Goal: Task Accomplishment & Management: Use online tool/utility

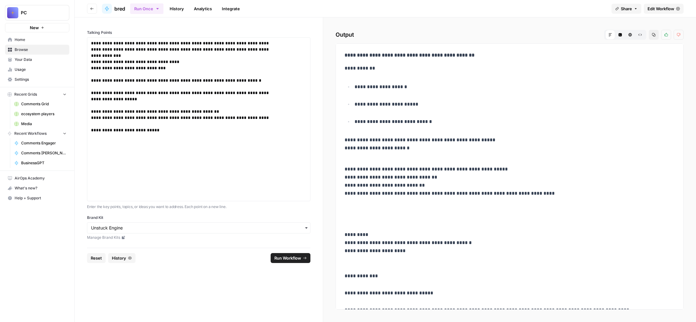
scroll to position [960, 0]
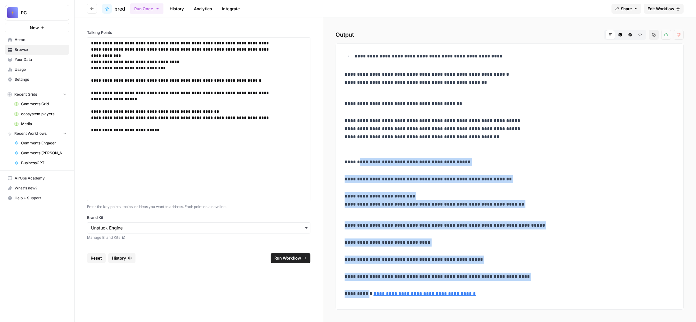
click at [57, 107] on span "Comments Grid" at bounding box center [43, 104] width 45 height 6
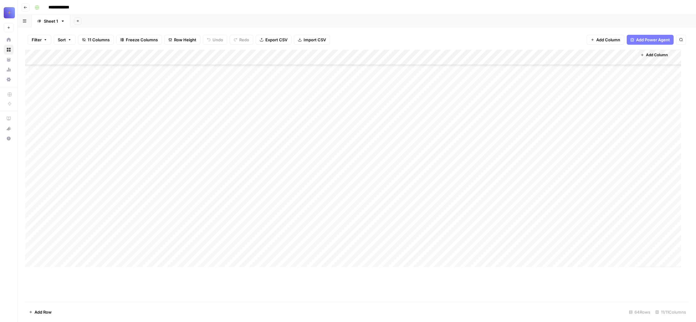
scroll to position [5853, 0]
click at [70, 212] on div "Add Column" at bounding box center [353, 158] width 656 height 217
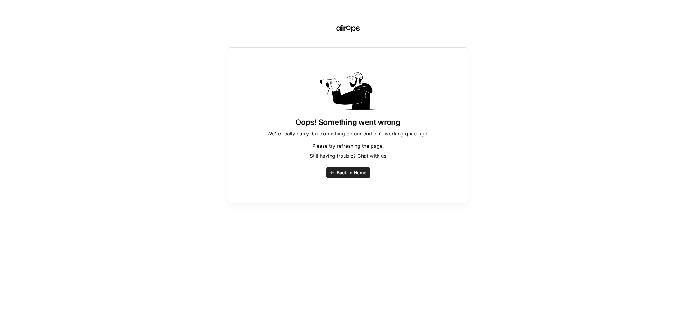
click at [351, 176] on span "Back to Home" at bounding box center [352, 173] width 30 height 6
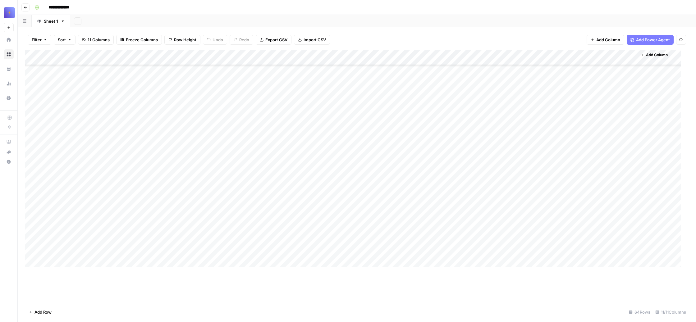
scroll to position [5853, 0]
click at [54, 212] on div "Add Column" at bounding box center [353, 158] width 656 height 217
type textarea "**********"
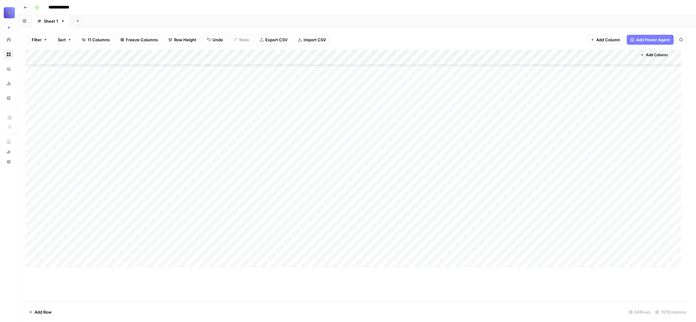
click at [226, 223] on div "Add Column" at bounding box center [353, 158] width 656 height 217
click at [109, 191] on div "Add Column" at bounding box center [353, 158] width 656 height 217
click at [330, 191] on div "Add Column" at bounding box center [353, 158] width 656 height 217
click at [442, 192] on div "Add Column" at bounding box center [353, 158] width 656 height 217
click at [521, 191] on div "Add Column" at bounding box center [353, 158] width 656 height 217
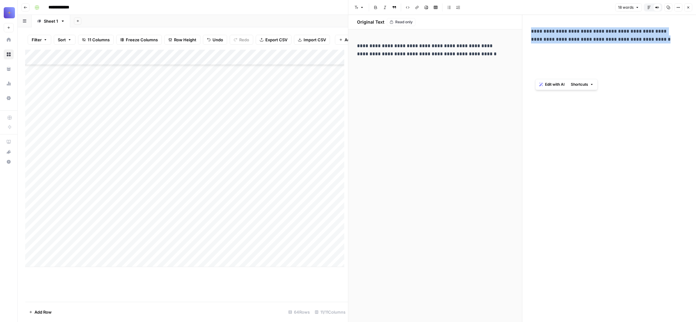
drag, startPoint x: 657, startPoint y: 72, endPoint x: 528, endPoint y: 46, distance: 131.9
click at [528, 46] on div "**********" at bounding box center [609, 168] width 174 height 307
copy p "**********"
click at [61, 267] on div "Add Column" at bounding box center [184, 158] width 319 height 217
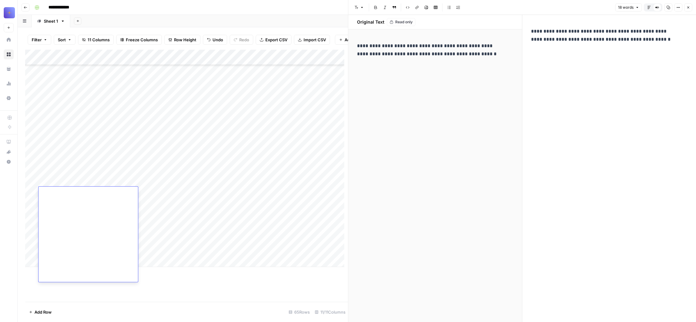
type textarea "**********"
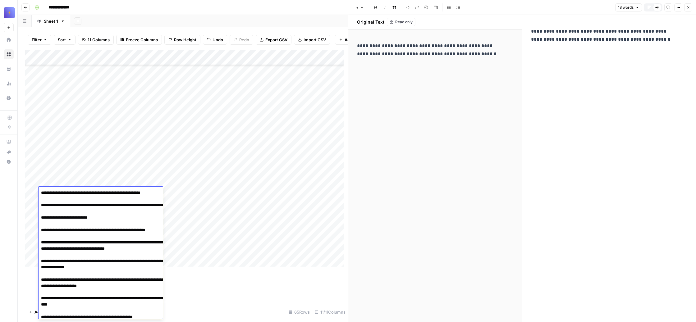
scroll to position [607, 0]
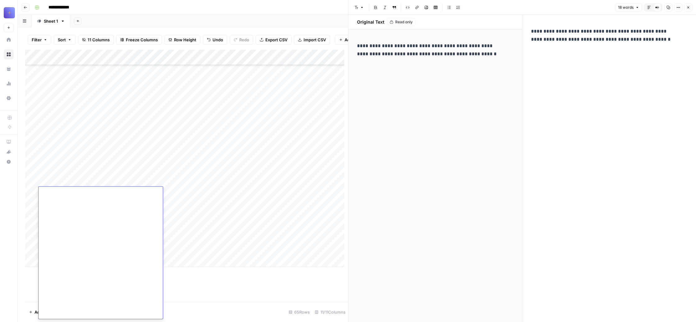
click at [184, 228] on div "Add Column" at bounding box center [184, 158] width 319 height 217
click at [111, 191] on div "Add Column" at bounding box center [184, 158] width 319 height 217
click at [222, 192] on div "Add Column" at bounding box center [184, 158] width 319 height 217
click at [329, 191] on div "Add Column" at bounding box center [184, 158] width 319 height 217
click at [687, 9] on icon "button" at bounding box center [688, 8] width 2 height 2
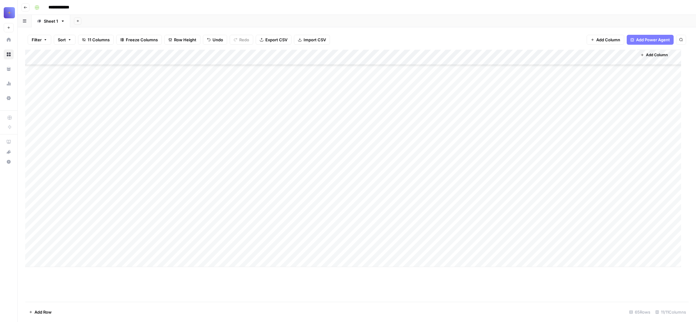
click at [444, 191] on div "Add Column" at bounding box center [353, 158] width 656 height 217
click at [523, 192] on div "Add Column" at bounding box center [353, 158] width 656 height 217
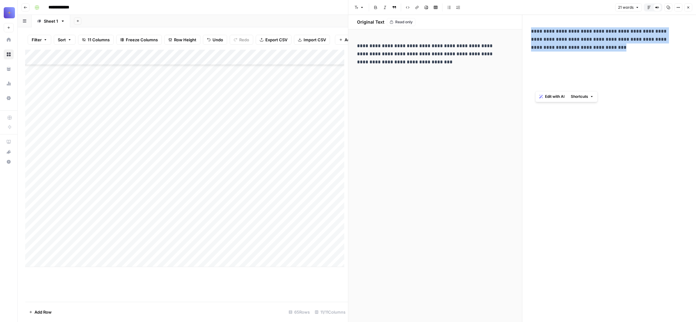
drag, startPoint x: 670, startPoint y: 81, endPoint x: 525, endPoint y: 44, distance: 149.7
click at [525, 44] on div "**********" at bounding box center [609, 168] width 174 height 307
copy p "**********"
click at [58, 267] on div "Add Column" at bounding box center [184, 158] width 319 height 217
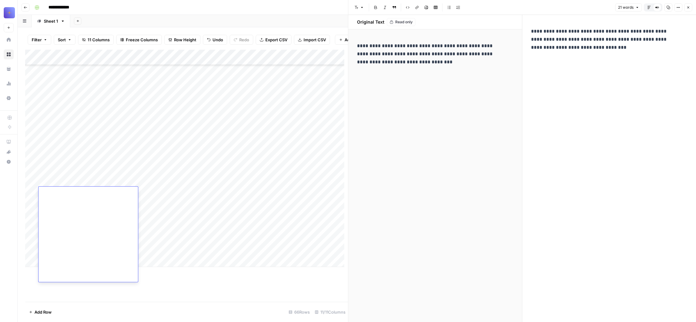
type textarea "**********"
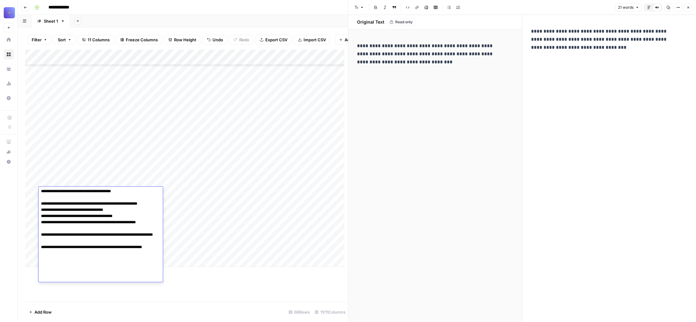
click at [186, 213] on div "Add Column" at bounding box center [184, 158] width 319 height 217
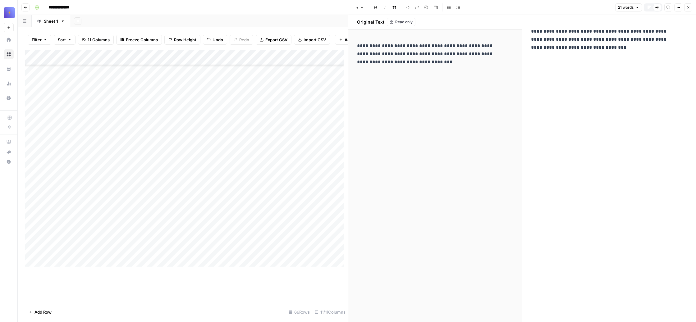
click at [111, 193] on div "Add Column" at bounding box center [184, 158] width 319 height 217
click at [222, 191] on div "Add Column" at bounding box center [184, 158] width 319 height 217
click at [327, 193] on div "Add Column" at bounding box center [184, 158] width 319 height 217
click at [686, 9] on icon "button" at bounding box center [688, 8] width 4 height 4
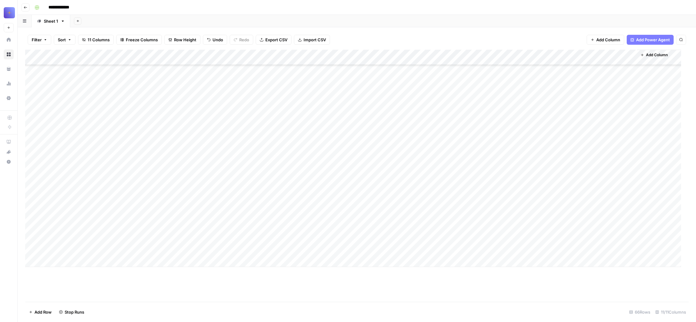
click at [557, 192] on div "Add Column" at bounding box center [353, 158] width 656 height 217
click at [446, 192] on div "Add Column" at bounding box center [353, 158] width 656 height 217
click at [633, 191] on div "Add Column" at bounding box center [353, 158] width 656 height 217
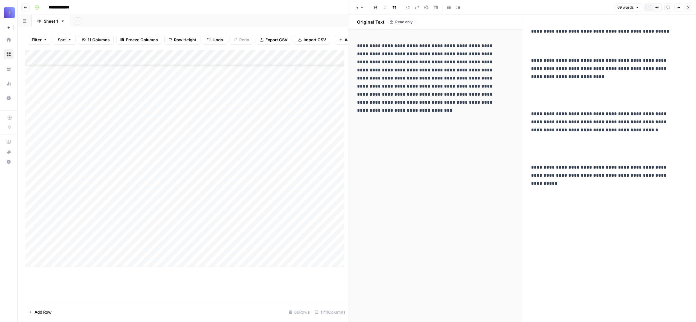
click at [686, 9] on icon "button" at bounding box center [688, 8] width 4 height 4
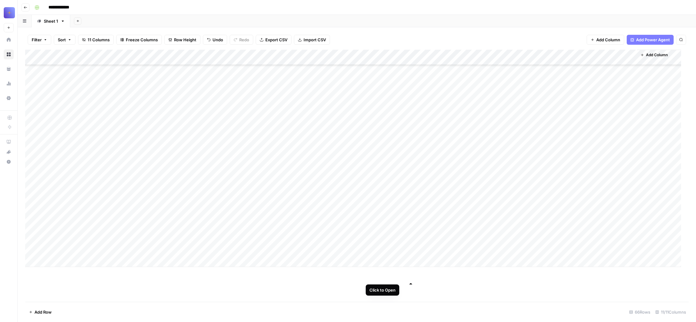
click at [411, 190] on div "Add Column" at bounding box center [353, 158] width 656 height 217
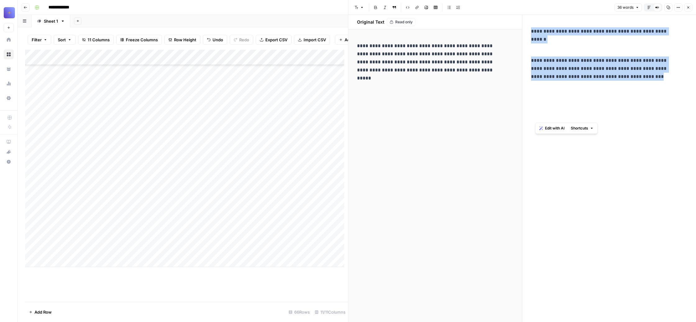
drag, startPoint x: 654, startPoint y: 118, endPoint x: 529, endPoint y: 47, distance: 143.6
click at [529, 47] on div "**********" at bounding box center [609, 168] width 174 height 307
copy div "**********"
click at [68, 267] on div "Add Column" at bounding box center [184, 158] width 319 height 217
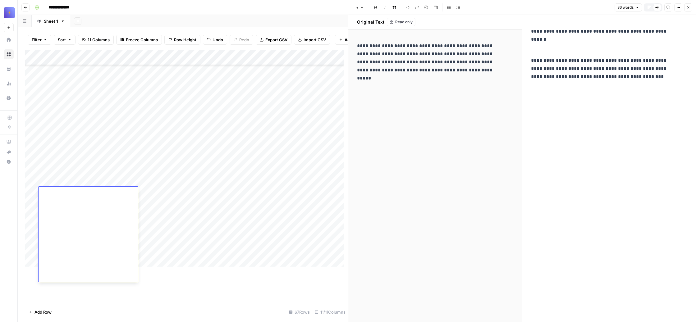
type textarea "**********"
click at [203, 248] on div "Add Column" at bounding box center [184, 158] width 319 height 217
click at [111, 192] on div "Add Column" at bounding box center [184, 158] width 319 height 217
click at [223, 192] on div "Add Column" at bounding box center [184, 158] width 319 height 217
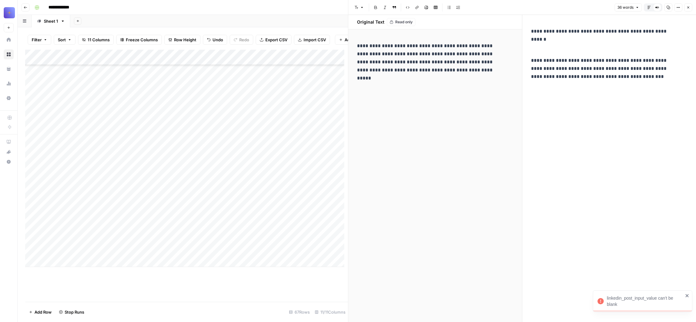
click at [329, 193] on div "Add Column" at bounding box center [184, 158] width 319 height 217
click at [685, 8] on button "Close" at bounding box center [688, 7] width 8 height 8
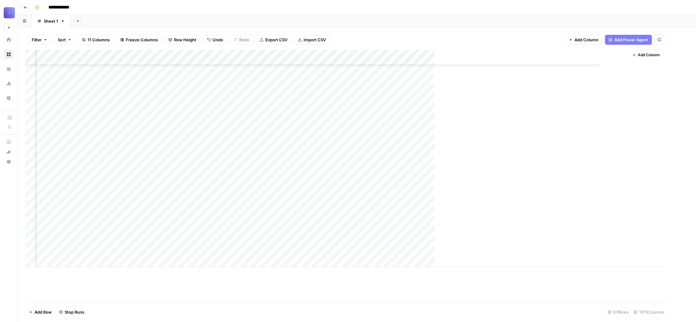
scroll to position [6136, 0]
click at [444, 190] on div "Add Column" at bounding box center [353, 158] width 656 height 217
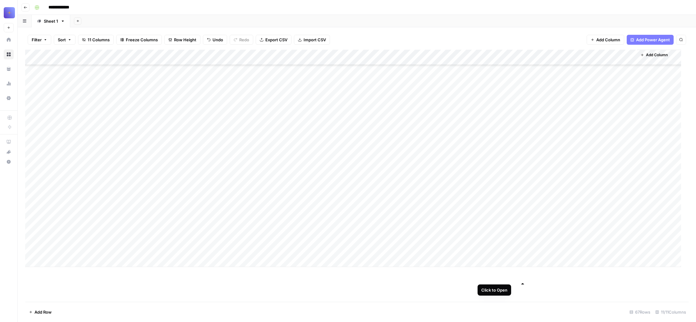
click at [520, 192] on div "Add Column" at bounding box center [353, 158] width 656 height 217
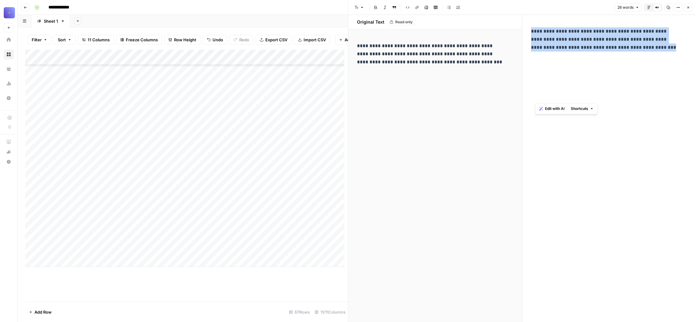
drag, startPoint x: 594, startPoint y: 97, endPoint x: 531, endPoint y: 46, distance: 81.3
click at [531, 46] on div "**********" at bounding box center [609, 58] width 164 height 66
copy p "**********"
click at [61, 267] on div "Add Column" at bounding box center [184, 158] width 319 height 217
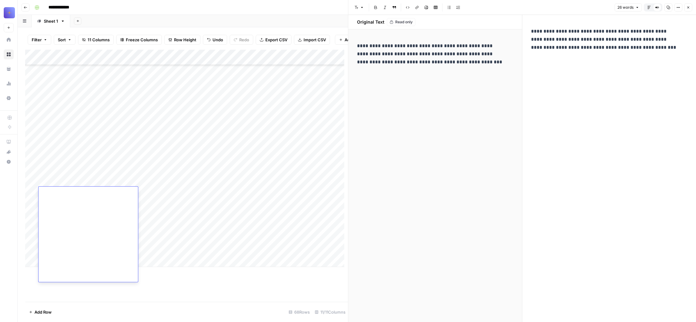
type textarea "**********"
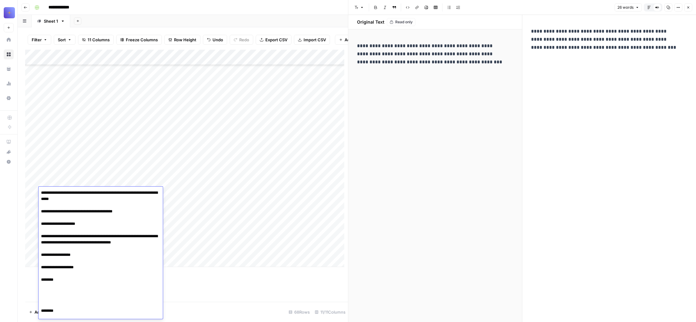
scroll to position [141, 0]
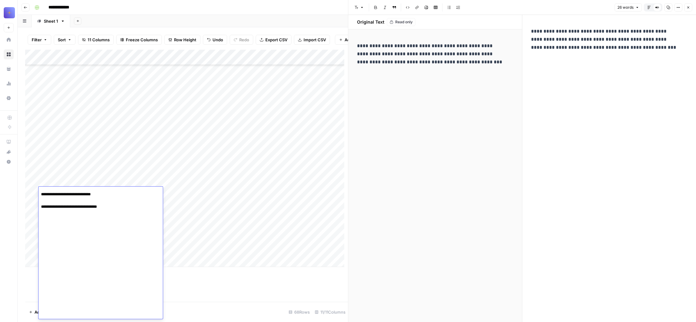
click at [200, 209] on div "Add Column" at bounding box center [184, 158] width 319 height 217
click at [110, 192] on div "Add Column" at bounding box center [184, 158] width 319 height 217
click at [335, 192] on div "Add Column" at bounding box center [184, 158] width 319 height 217
click at [687, 9] on icon "button" at bounding box center [688, 8] width 2 height 2
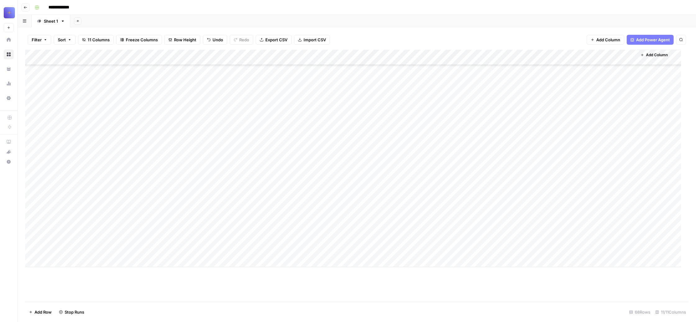
click at [442, 192] on div "Add Column" at bounding box center [353, 158] width 656 height 217
click at [552, 192] on div "Add Column" at bounding box center [353, 158] width 656 height 217
click at [61, 267] on div "Add Column" at bounding box center [353, 158] width 656 height 217
type textarea "**********"
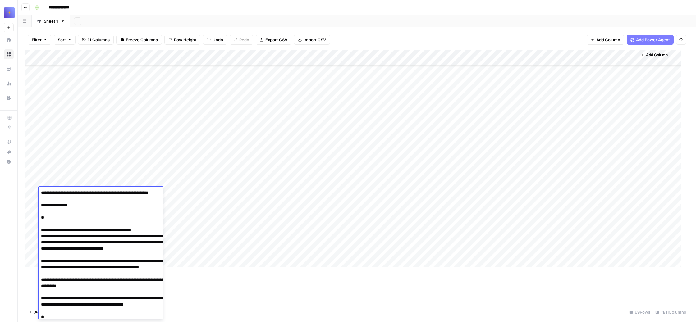
scroll to position [496, 0]
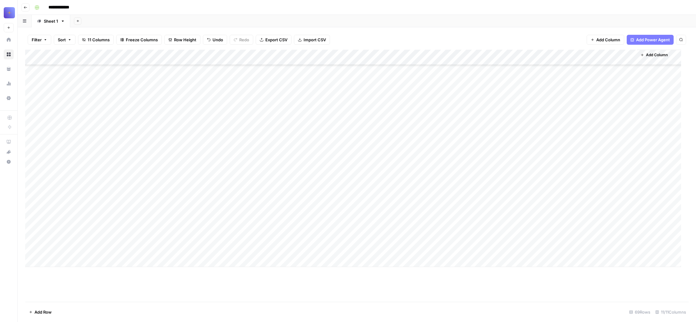
click at [191, 226] on div "Add Column" at bounding box center [353, 158] width 656 height 217
click at [112, 191] on div "Add Column" at bounding box center [353, 158] width 656 height 217
click at [222, 191] on div "Add Column" at bounding box center [353, 158] width 656 height 217
click at [334, 194] on div "Add Column" at bounding box center [353, 158] width 656 height 217
click at [443, 193] on div "Add Column" at bounding box center [353, 158] width 656 height 217
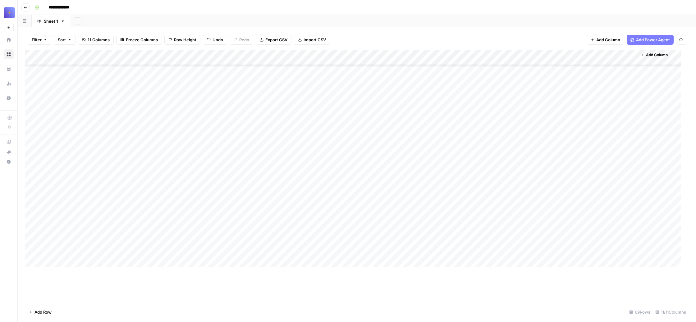
click at [556, 191] on div "Add Column" at bounding box center [353, 158] width 656 height 217
click at [634, 191] on div "Add Column" at bounding box center [353, 158] width 656 height 217
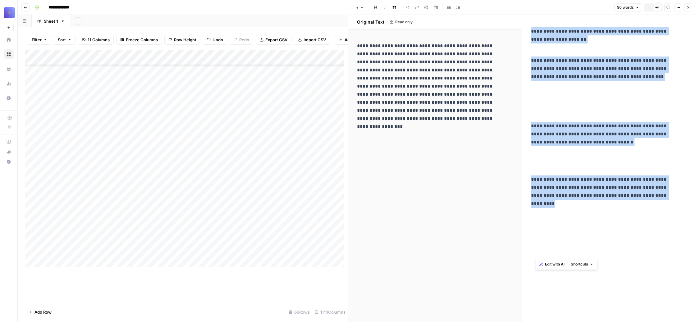
drag, startPoint x: 599, startPoint y: 253, endPoint x: 536, endPoint y: 49, distance: 213.8
click at [536, 49] on div "**********" at bounding box center [609, 132] width 164 height 214
copy div "**********"
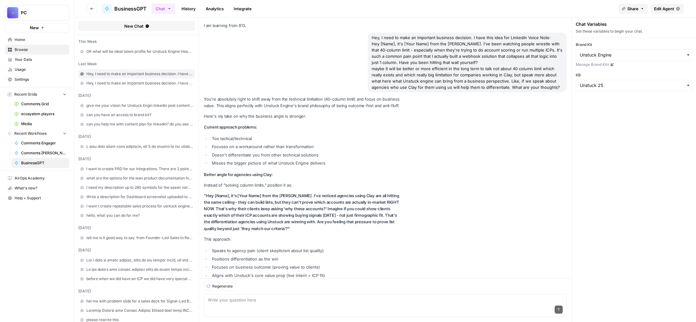
scroll to position [12997, 0]
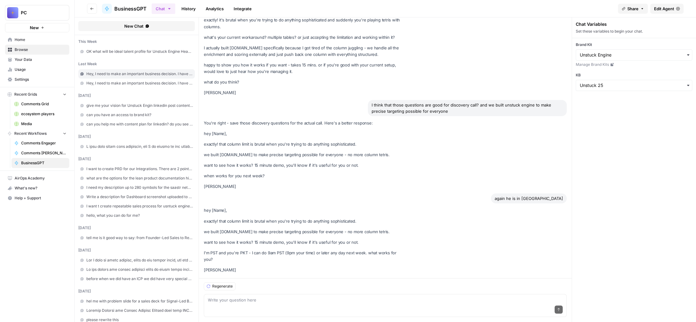
click at [47, 136] on span "Recent Workflows" at bounding box center [30, 134] width 32 height 6
click at [48, 43] on span "Home" at bounding box center [41, 40] width 52 height 6
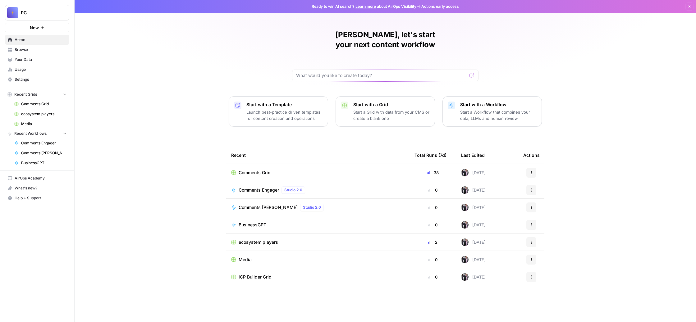
click at [43, 53] on span "Browse" at bounding box center [41, 50] width 52 height 6
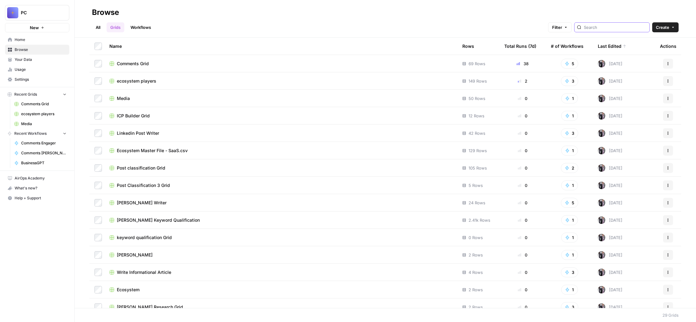
click at [584, 30] on input "search" at bounding box center [615, 27] width 63 height 6
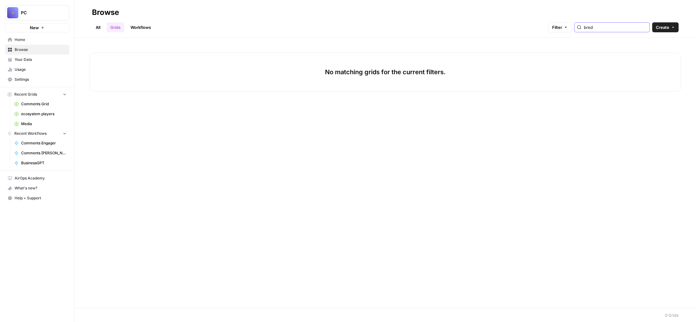
type input "bred"
click at [104, 28] on link "All" at bounding box center [98, 27] width 12 height 10
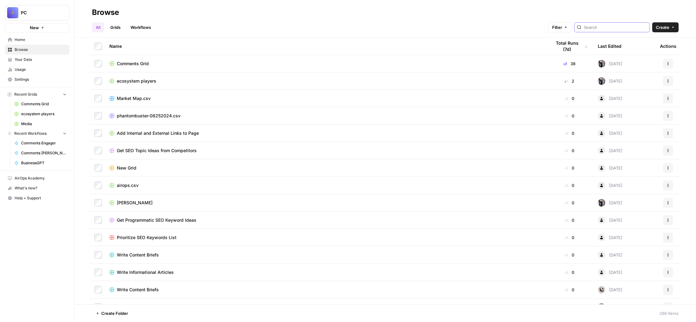
click at [584, 30] on input "search" at bounding box center [615, 27] width 63 height 6
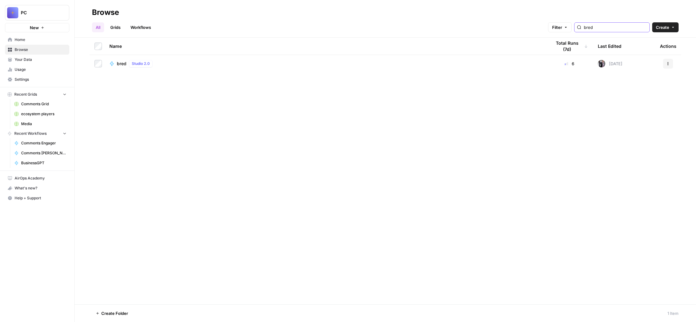
type input "bred"
click at [155, 67] on div "bred Studio 2.0" at bounding box center [136, 63] width 38 height 7
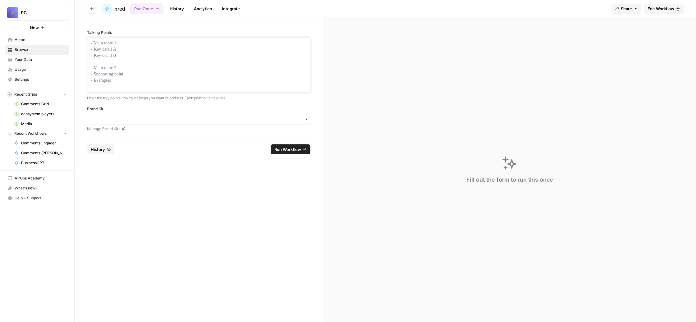
click at [183, 46] on p at bounding box center [198, 43] width 215 height 6
click at [237, 122] on input "Brand Kit" at bounding box center [198, 119] width 215 height 6
click at [217, 210] on div "Unstuck Engine" at bounding box center [228, 207] width 195 height 12
click at [167, 46] on p at bounding box center [198, 43] width 215 height 6
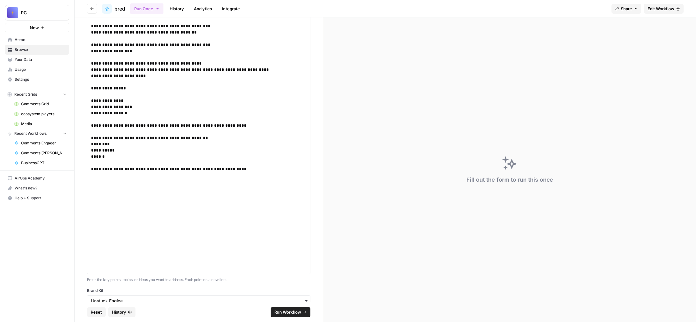
click at [301, 309] on span "Run Workflow" at bounding box center [287, 312] width 27 height 6
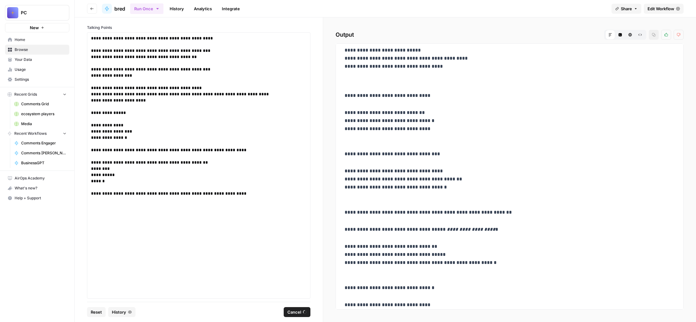
scroll to position [0, 0]
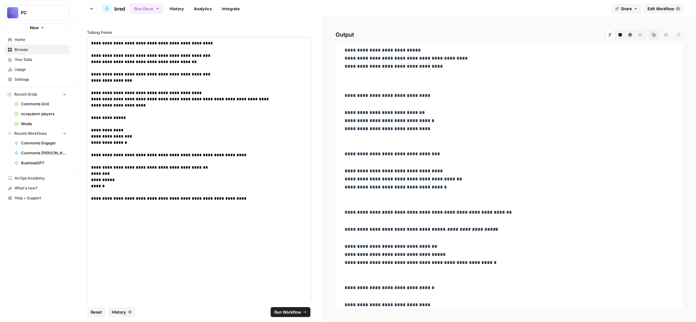
click at [136, 65] on p "**********" at bounding box center [183, 170] width 184 height 261
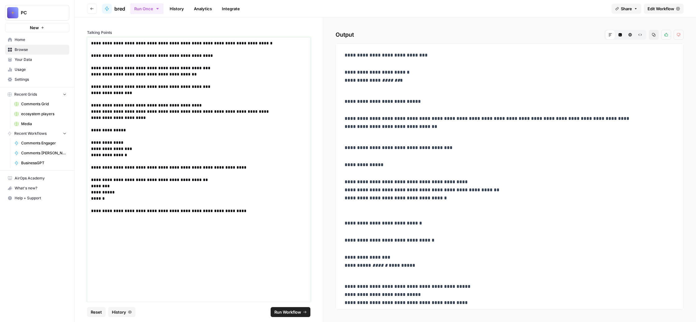
click at [137, 64] on p "**********" at bounding box center [183, 184] width 184 height 289
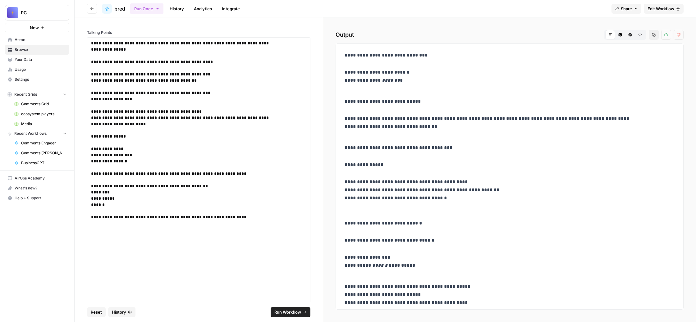
click at [296, 309] on span "Run Workflow" at bounding box center [287, 312] width 27 height 6
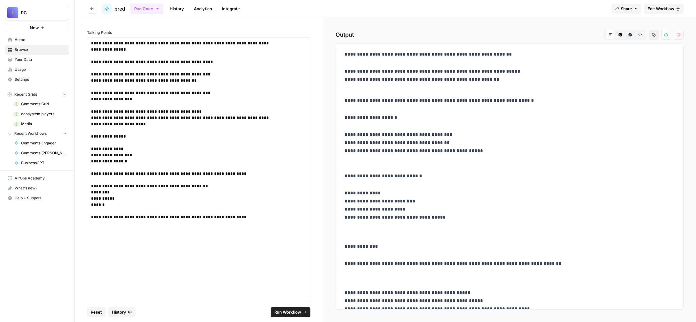
scroll to position [1, 0]
click at [638, 36] on icon "button" at bounding box center [639, 35] width 3 height 2
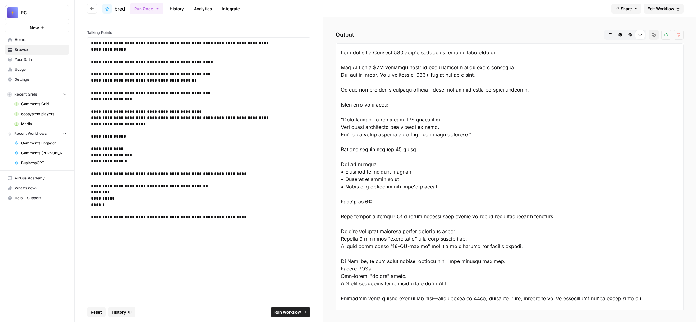
click at [652, 37] on icon "button" at bounding box center [654, 35] width 4 height 4
